Goal: Transaction & Acquisition: Subscribe to service/newsletter

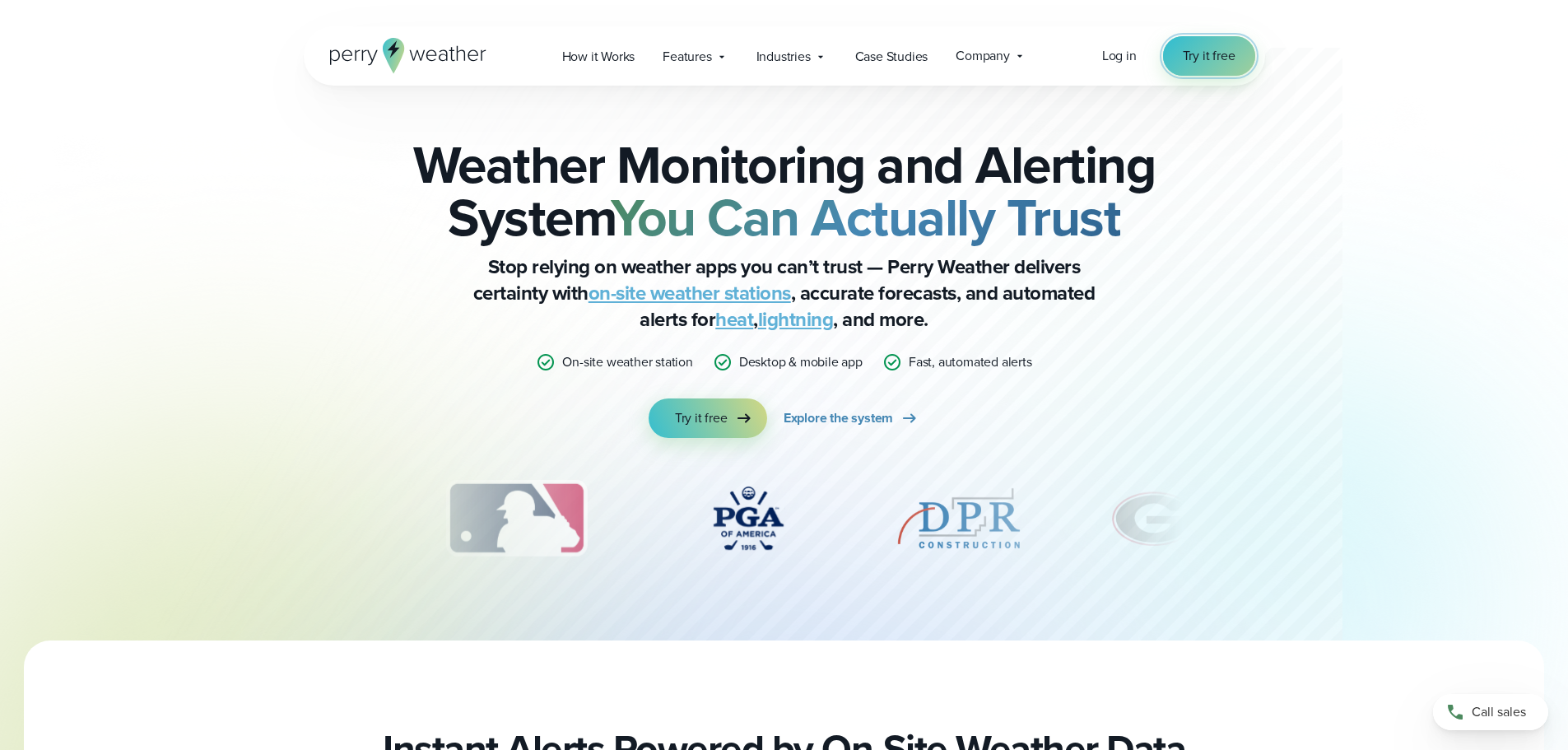
click at [1191, 54] on span "Try it free" at bounding box center [1209, 56] width 53 height 20
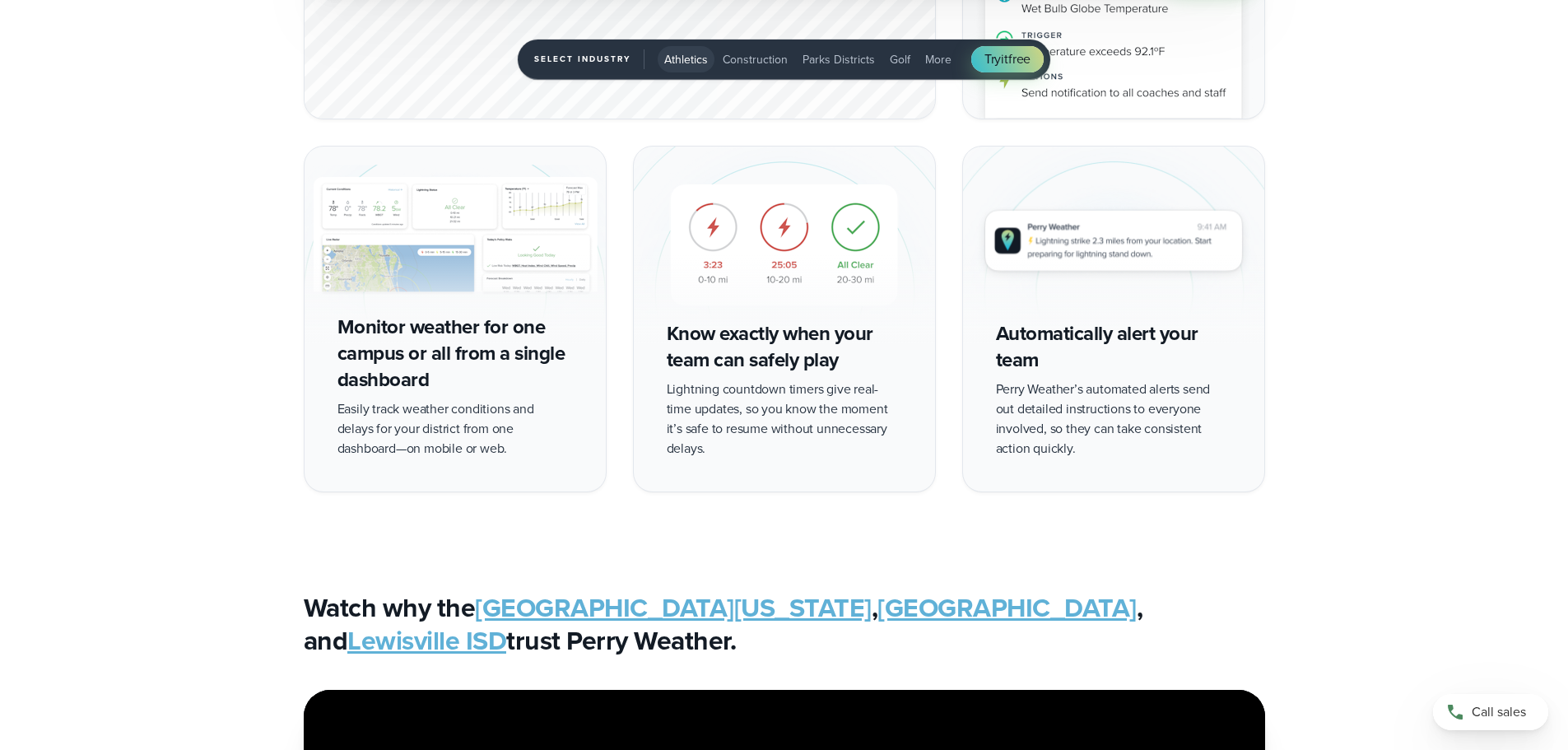
scroll to position [3621, 0]
